Goal: Find specific page/section: Find specific page/section

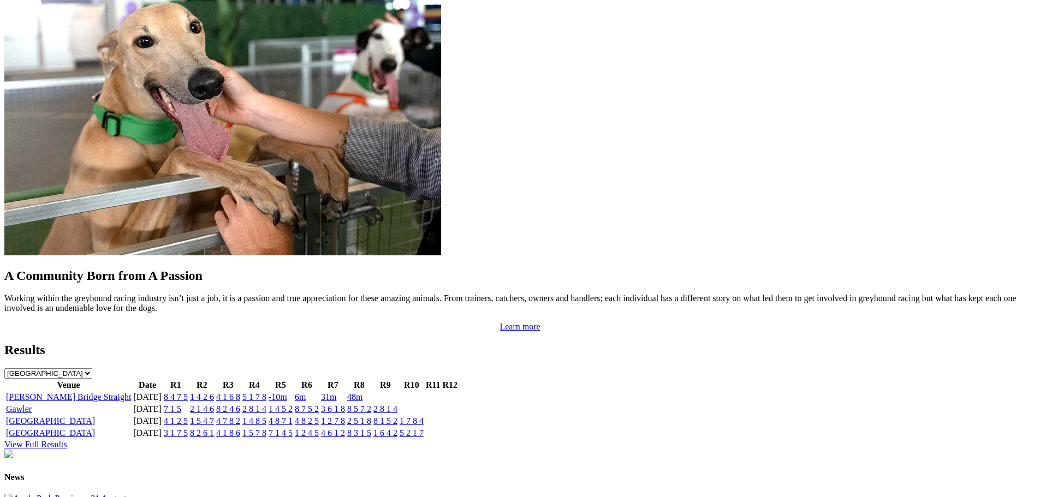
scroll to position [1146, 0]
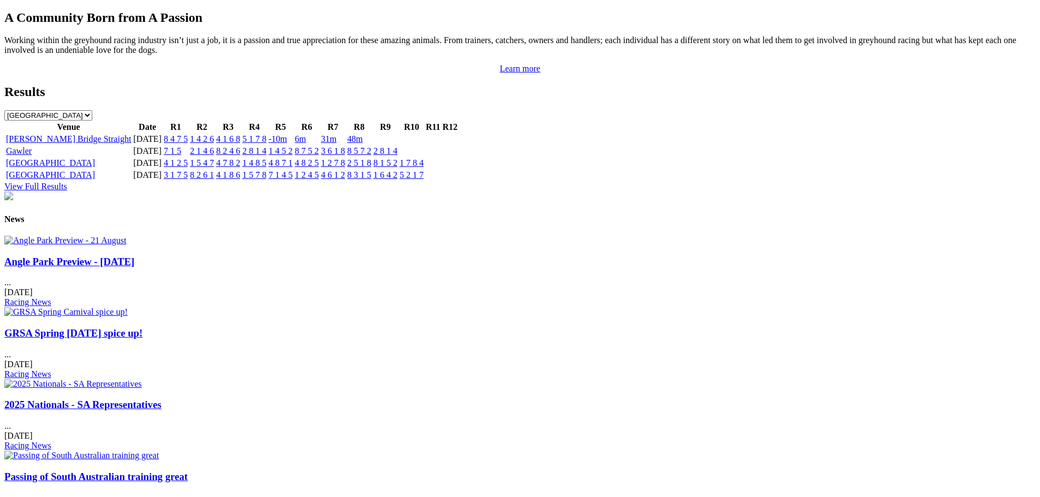
click at [127, 246] on img at bounding box center [65, 241] width 122 height 10
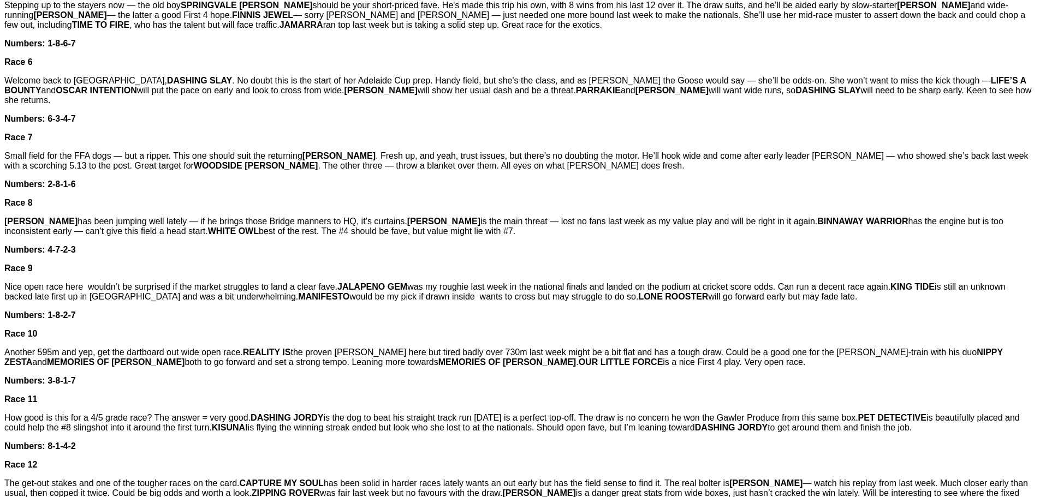
scroll to position [754, 0]
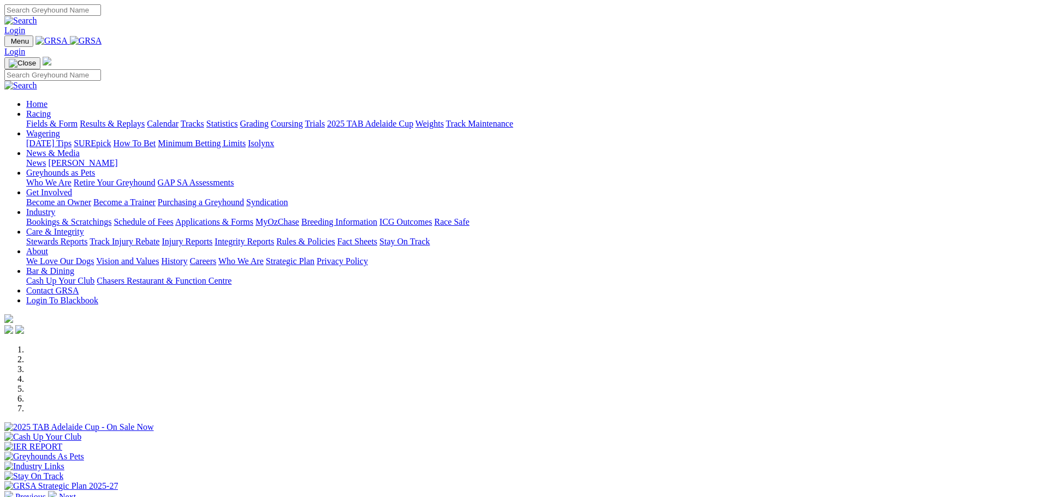
scroll to position [1149, 0]
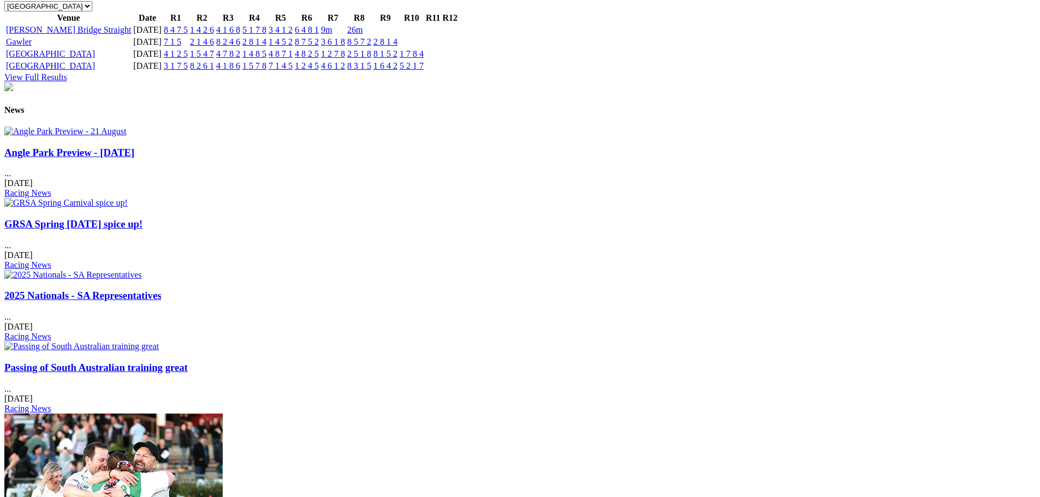
scroll to position [982, 0]
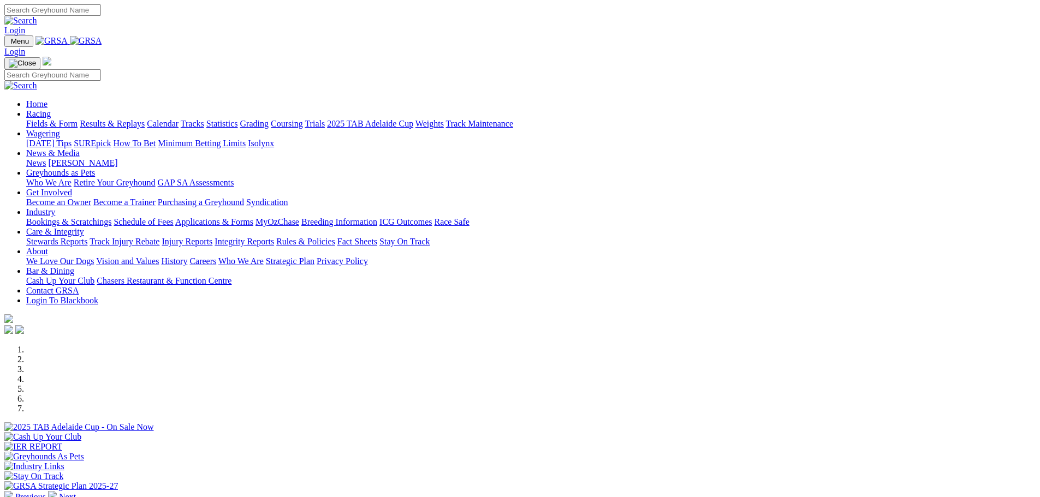
scroll to position [109, 0]
click at [178, 119] on link "Calendar" at bounding box center [163, 123] width 32 height 9
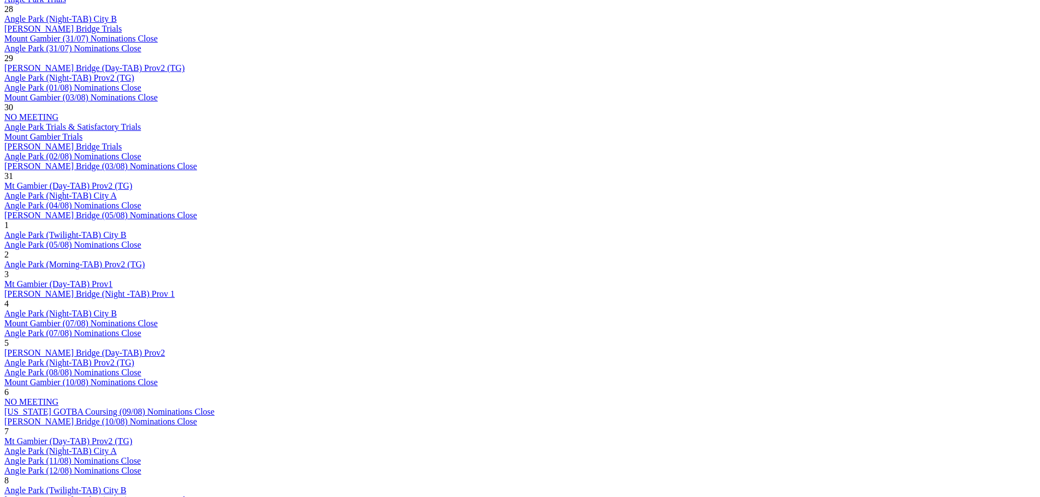
scroll to position [655, 0]
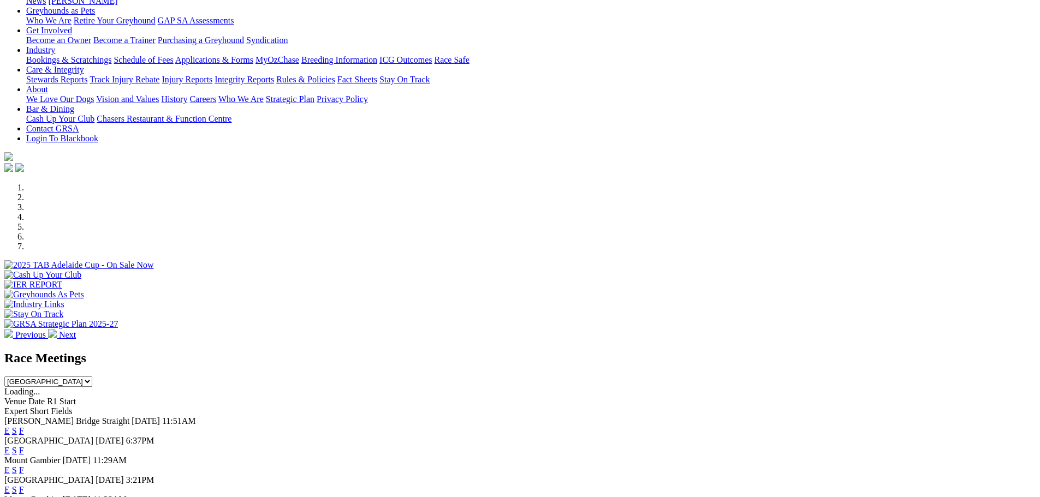
scroll to position [273, 0]
